Goal: Task Accomplishment & Management: Manage account settings

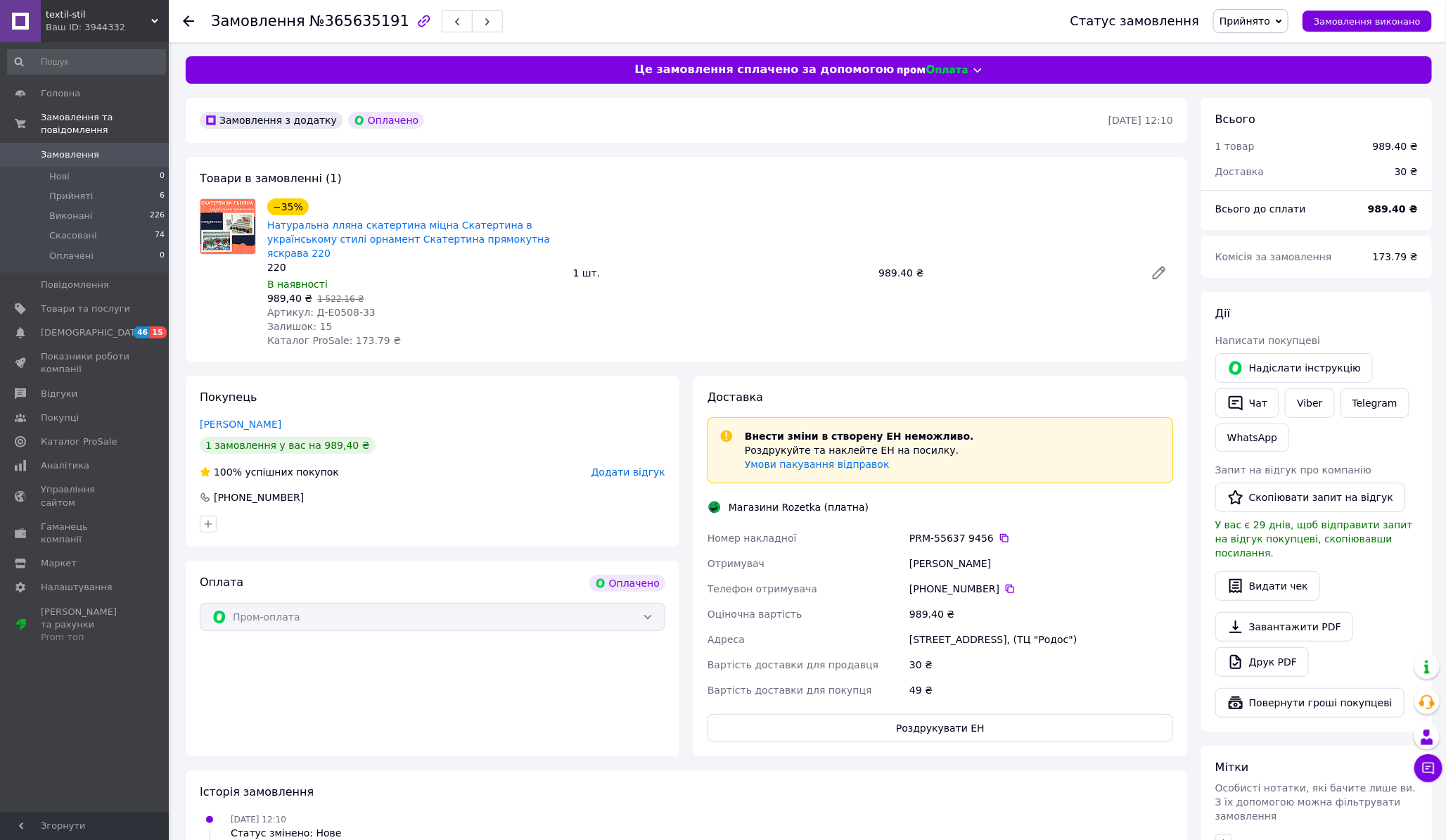
click at [106, 148] on span "Замовлення" at bounding box center [86, 155] width 89 height 13
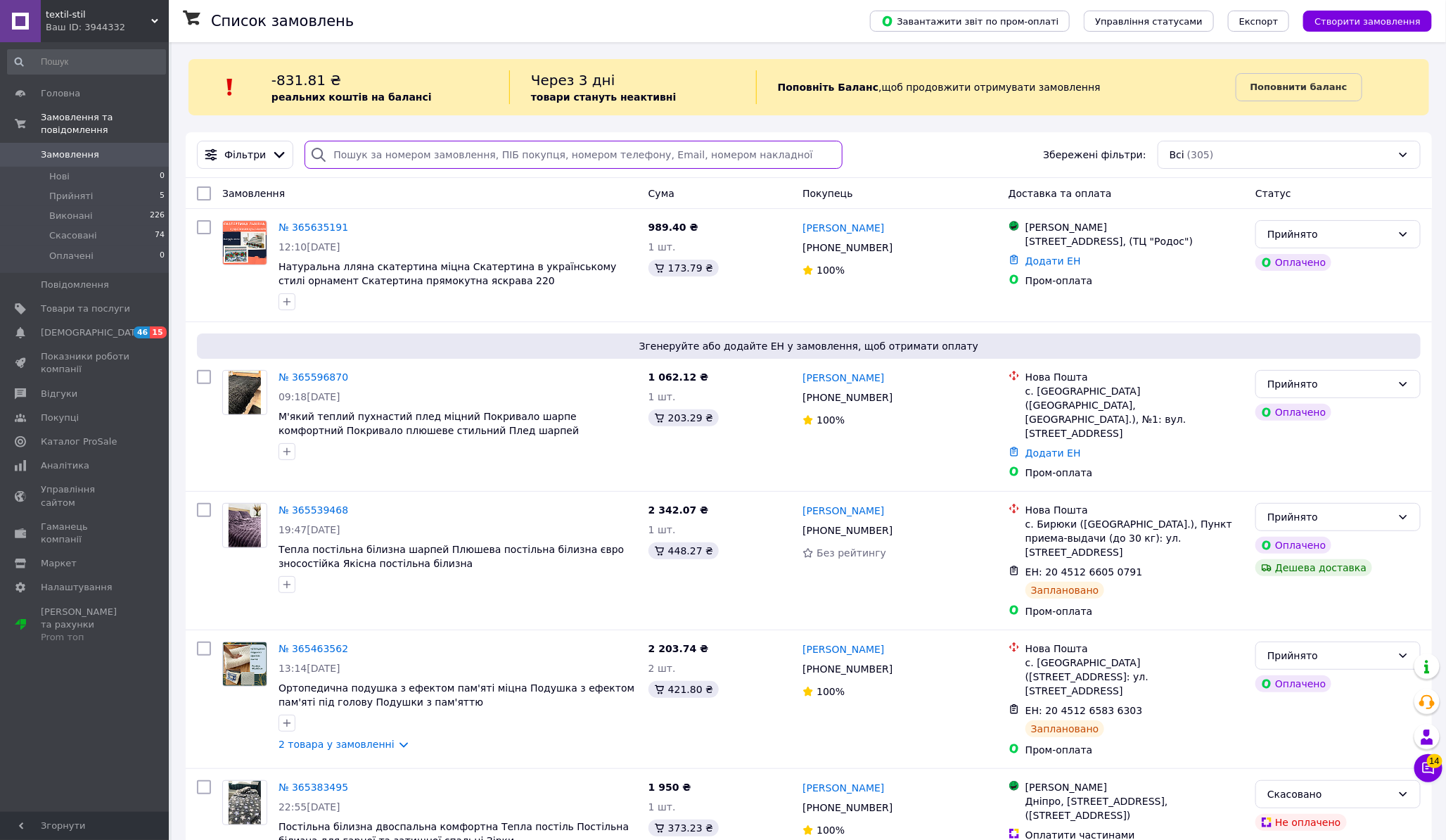
click at [449, 153] on input "search" at bounding box center [573, 155] width 538 height 28
paste input "[PHONE_NUMBER]"
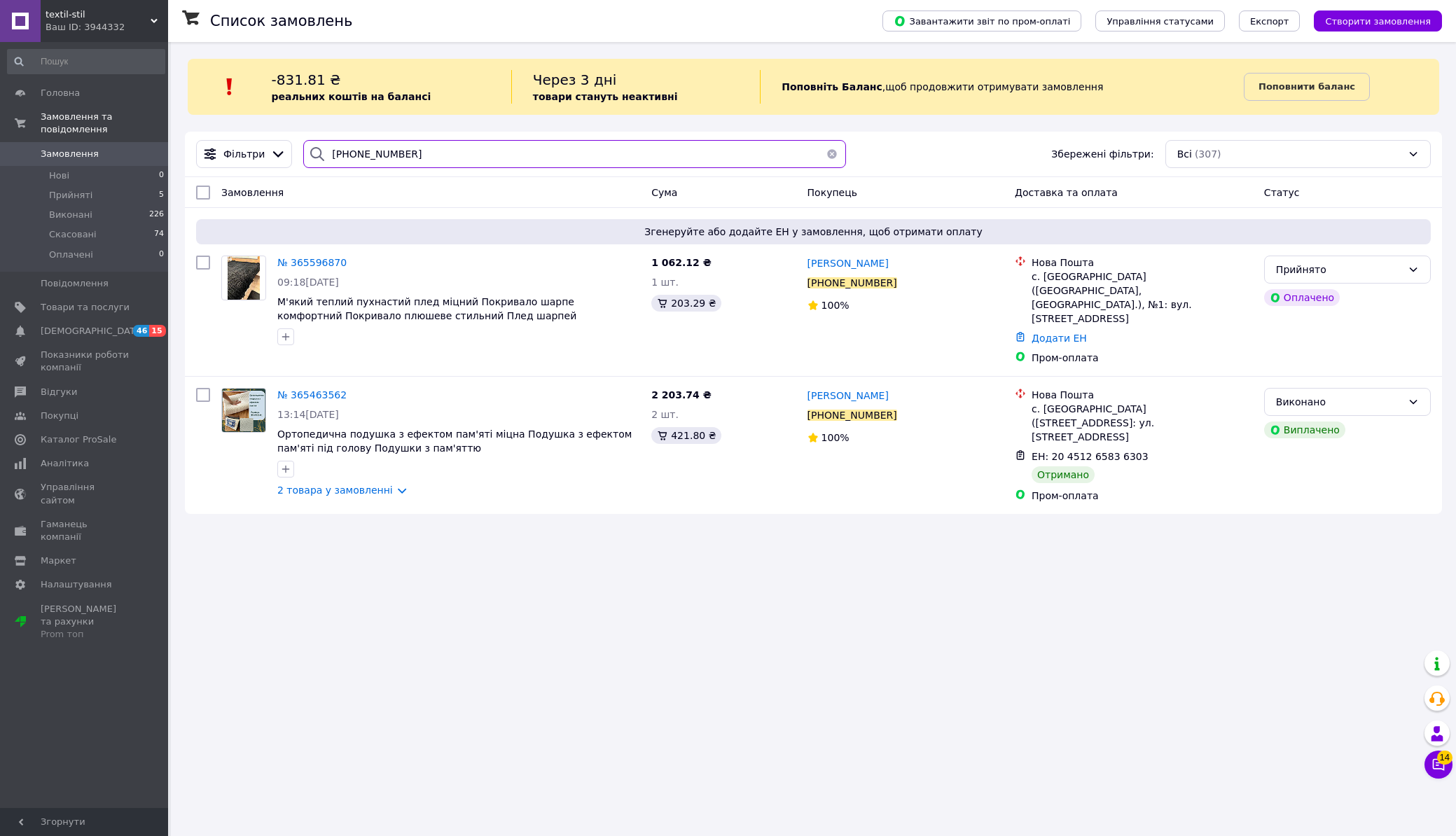
type input "[PHONE_NUMBER]"
click at [102, 578] on span "Налаштування" at bounding box center [85, 584] width 89 height 13
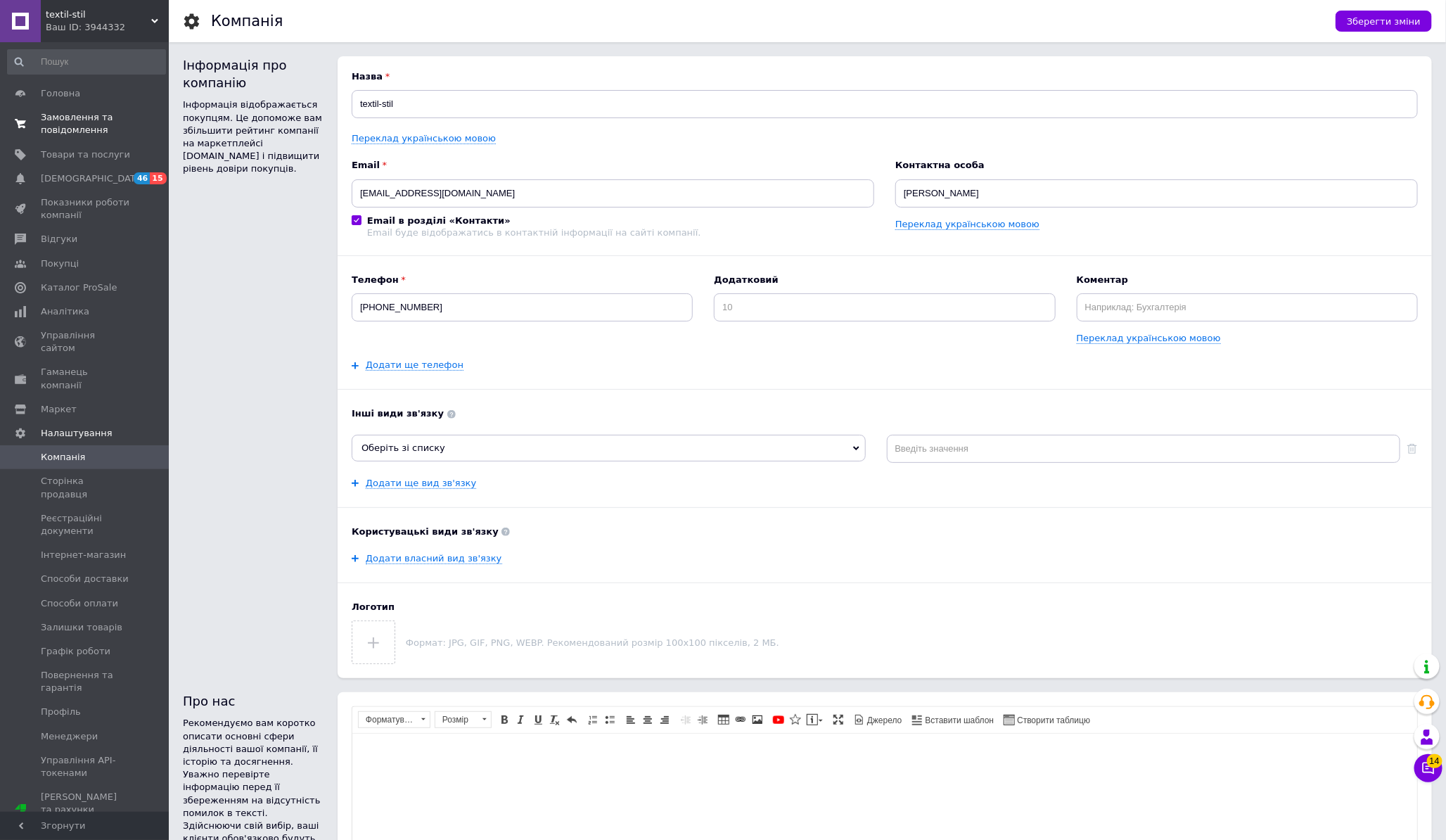
click at [122, 130] on span "Замовлення та повідомлення" at bounding box center [86, 124] width 89 height 25
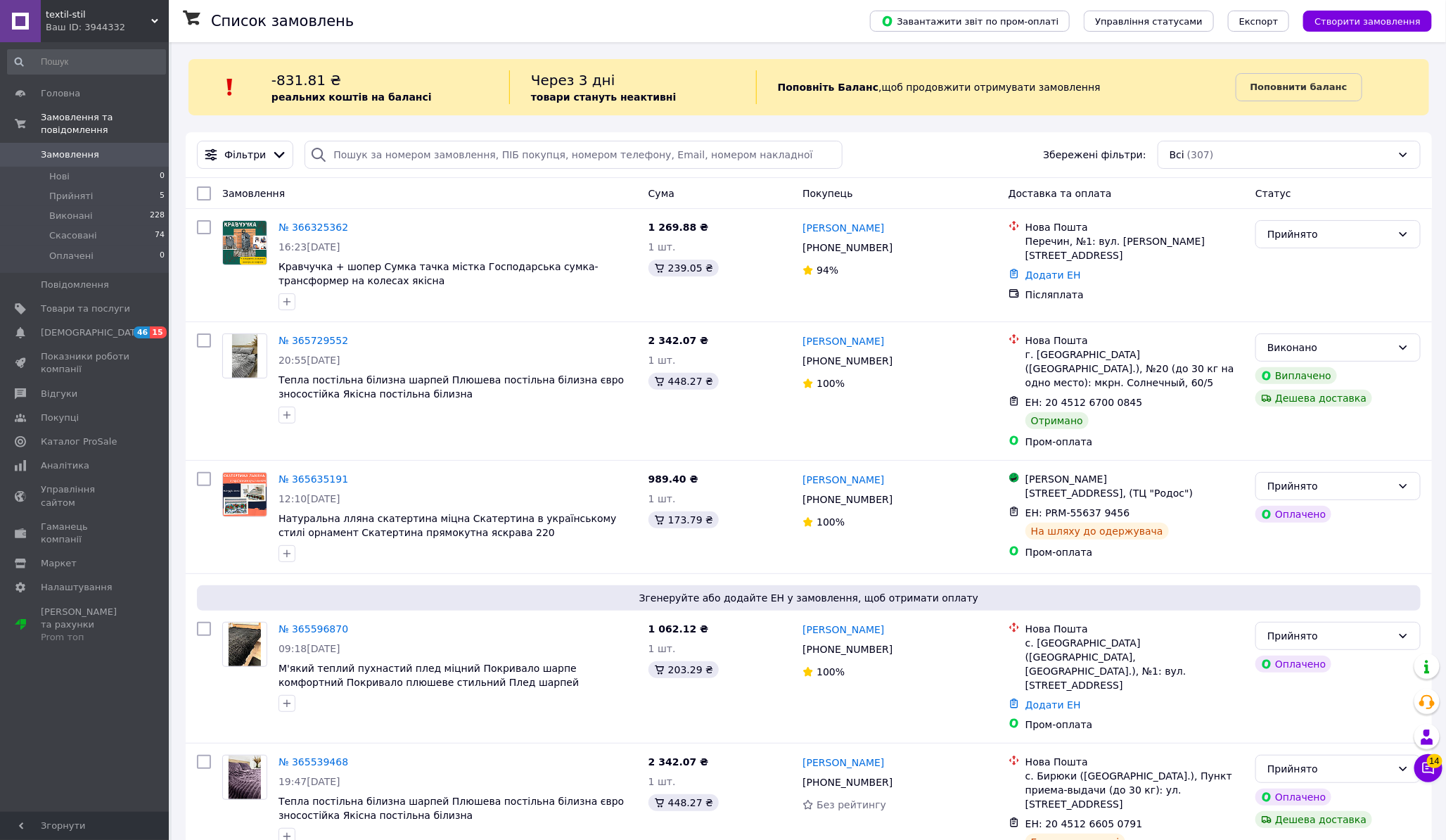
click at [379, 86] on div "-831.81 ₴ реальних коштів на балансі" at bounding box center [389, 86] width 238 height 34
click at [408, 146] on input "search" at bounding box center [573, 155] width 538 height 28
paste input "[PHONE_NUMBER]"
type input "[PHONE_NUMBER]"
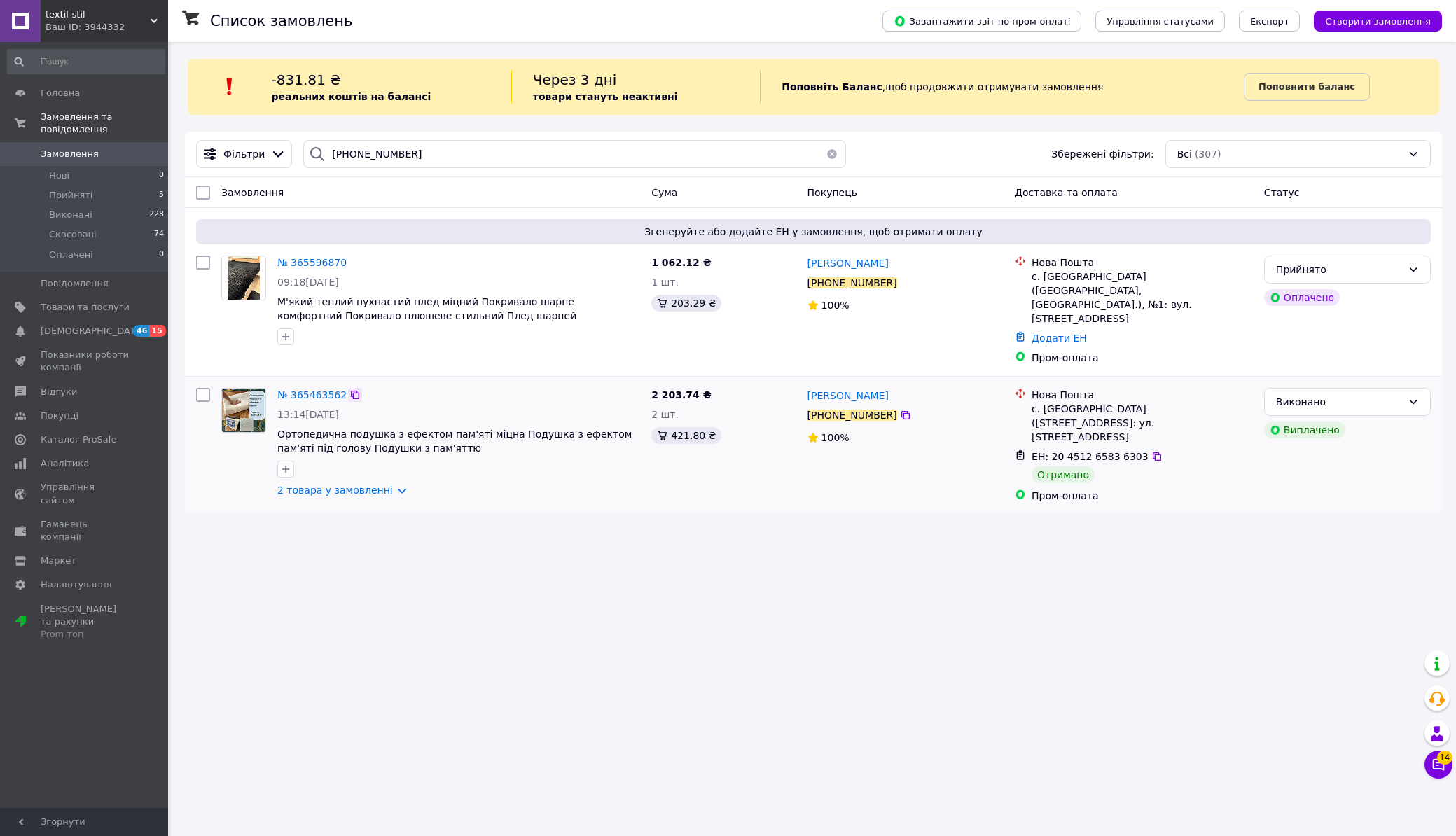
click at [351, 390] on icon at bounding box center [354, 394] width 8 height 8
click at [385, 485] on link "2 товара у замовленні" at bounding box center [335, 490] width 116 height 11
